Goal: Use online tool/utility: Utilize a website feature to perform a specific function

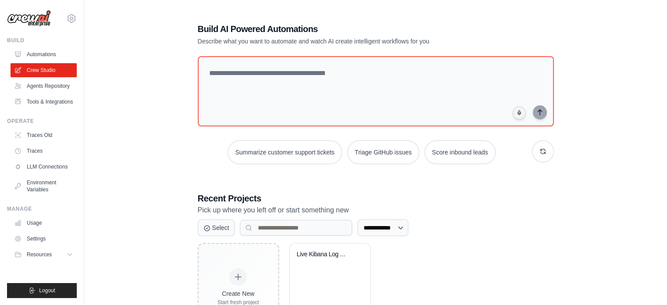
scroll to position [44, 0]
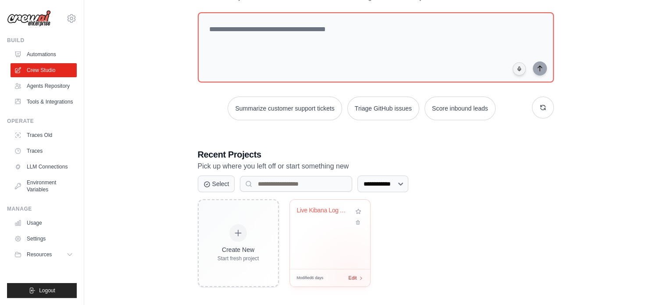
click at [350, 276] on span "Edit" at bounding box center [353, 277] width 8 height 7
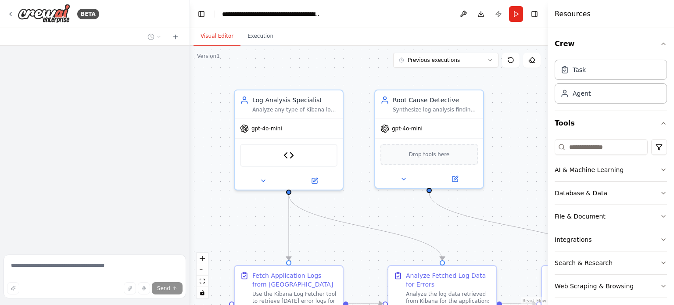
scroll to position [55, 0]
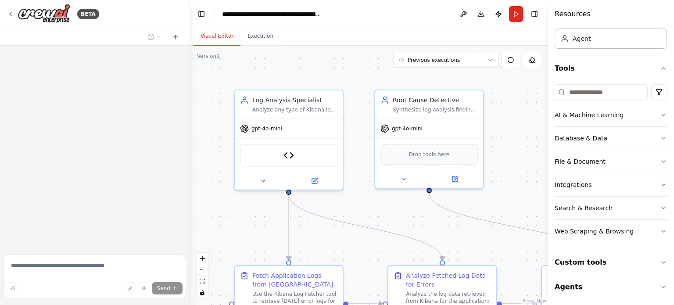
click at [660, 287] on icon "button" at bounding box center [663, 286] width 7 height 7
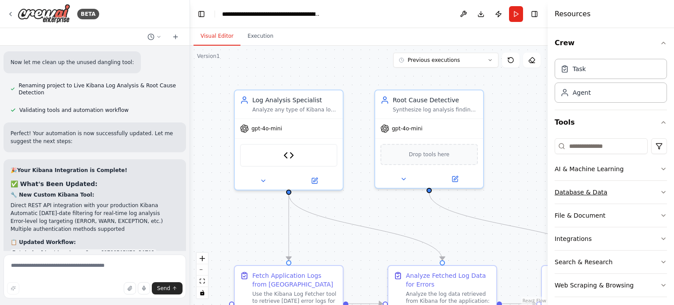
scroll to position [0, 0]
click at [637, 87] on div "Agent" at bounding box center [611, 93] width 112 height 20
click at [588, 94] on div "Agent" at bounding box center [582, 93] width 18 height 9
click at [606, 75] on div "Task" at bounding box center [611, 69] width 112 height 20
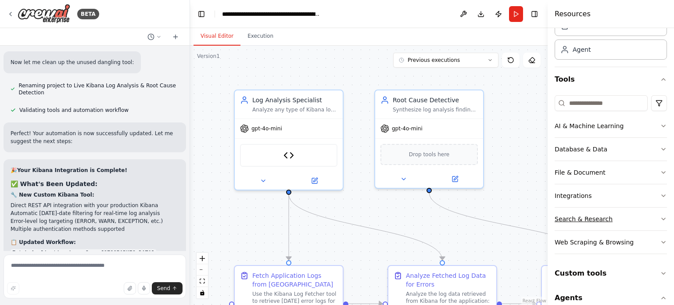
scroll to position [88, 0]
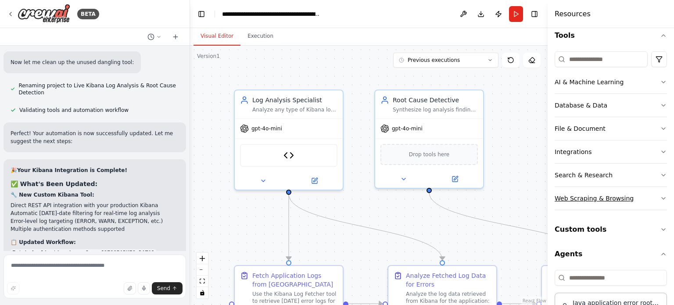
click at [660, 195] on icon "button" at bounding box center [663, 198] width 7 height 7
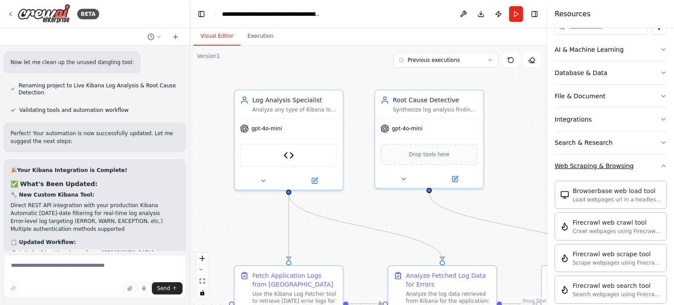
scroll to position [176, 0]
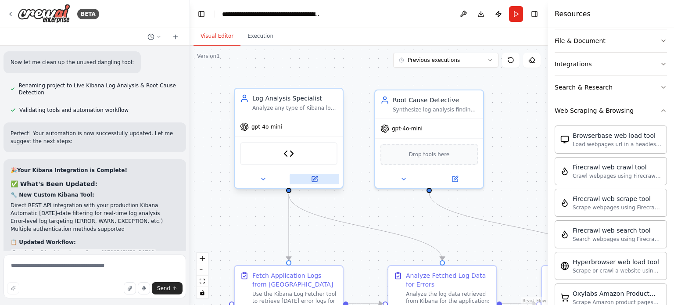
click at [314, 178] on icon at bounding box center [315, 178] width 4 height 4
click at [315, 177] on icon at bounding box center [315, 178] width 4 height 4
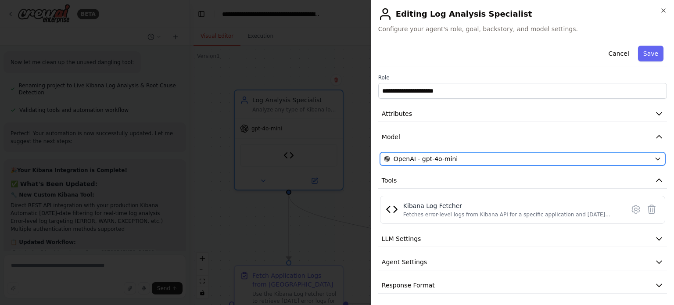
click at [426, 161] on span "OpenAI - gpt-4o-mini" at bounding box center [426, 158] width 64 height 9
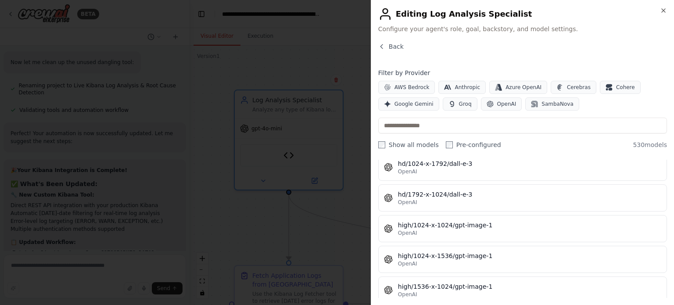
scroll to position [14875, 0]
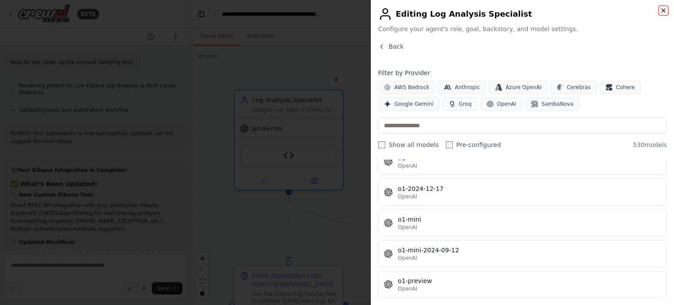
click at [666, 13] on icon "button" at bounding box center [663, 10] width 7 height 7
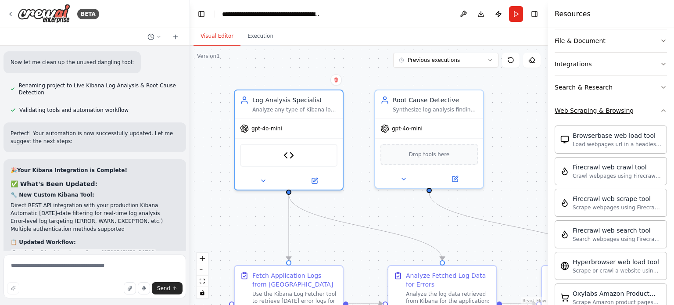
click at [660, 112] on icon "button" at bounding box center [663, 110] width 7 height 7
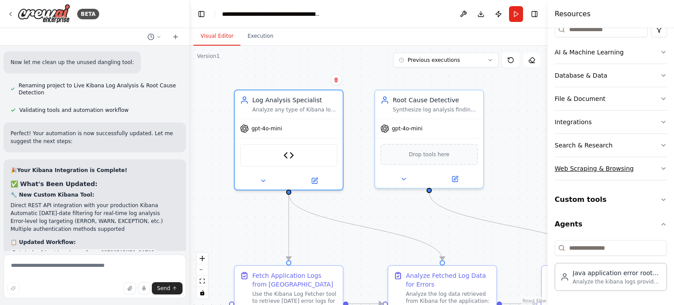
scroll to position [116, 0]
click at [371, 16] on header "**********" at bounding box center [369, 14] width 358 height 28
click at [337, 15] on header "**********" at bounding box center [369, 14] width 358 height 28
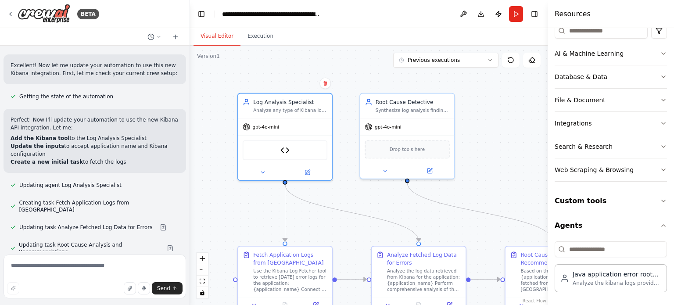
scroll to position [6137, 0]
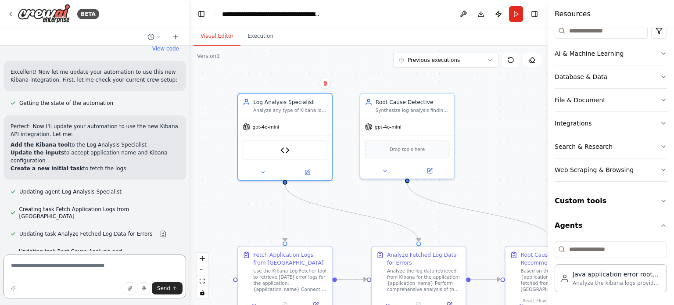
click at [84, 267] on textarea at bounding box center [95, 277] width 183 height 44
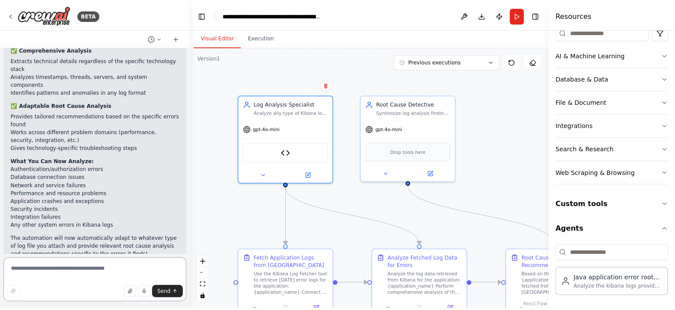
scroll to position [2069, 0]
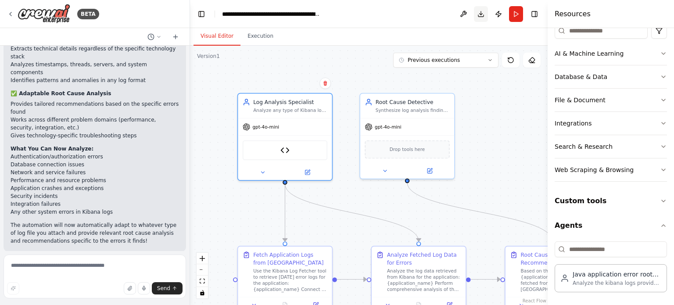
click at [484, 13] on button "Download" at bounding box center [481, 14] width 14 height 16
click at [381, 14] on header "**********" at bounding box center [369, 14] width 358 height 28
click at [382, 12] on header "**********" at bounding box center [369, 14] width 358 height 28
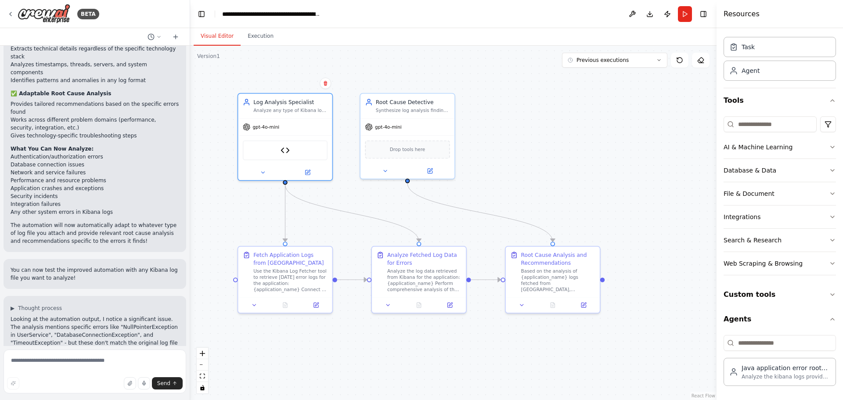
scroll to position [6262, 0]
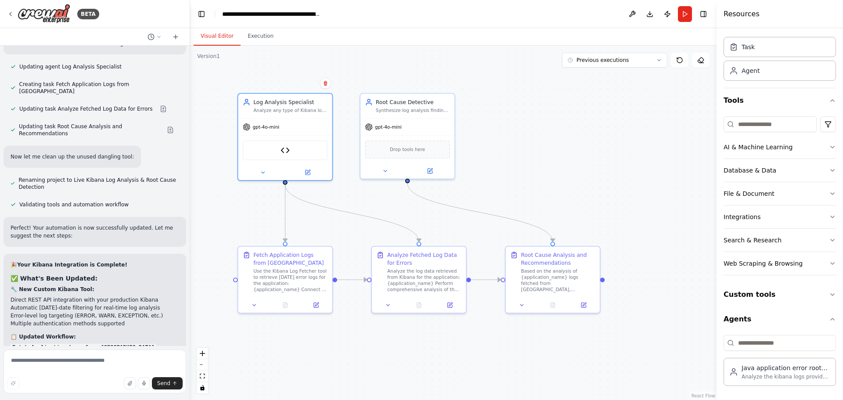
click at [574, 181] on div ".deletable-edge-delete-btn { width: 20px; height: 20px; border: 0px solid #ffff…" at bounding box center [453, 223] width 526 height 354
